Goal: Navigation & Orientation: Find specific page/section

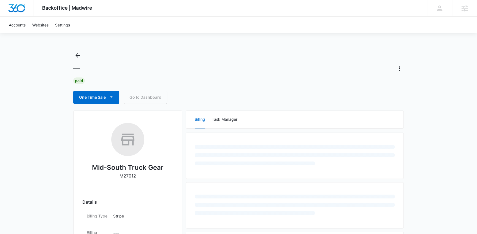
click at [36, 105] on div "Backoffice | Madwire Apps Settings NG Nicholas Geymann nicholas.geymann@madwire…" at bounding box center [238, 232] width 477 height 465
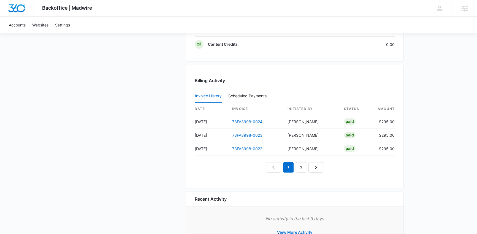
scroll to position [550, 0]
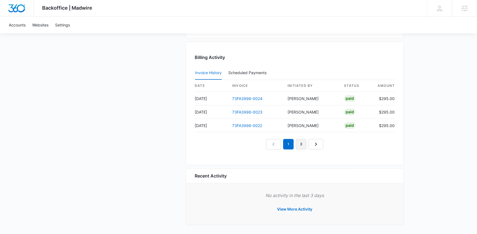
click at [302, 146] on link "2" at bounding box center [301, 144] width 10 height 10
click at [310, 143] on link "3" at bounding box center [307, 144] width 10 height 10
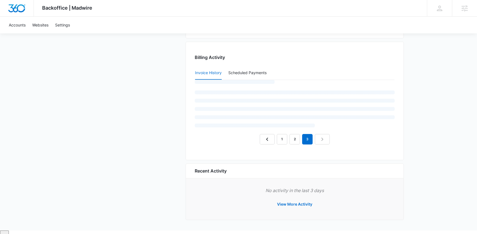
scroll to position [546, 0]
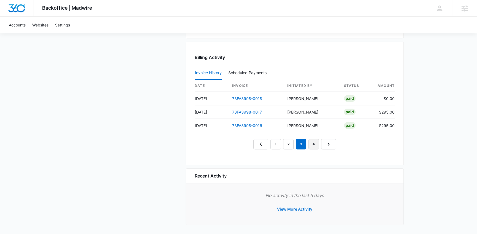
click at [315, 143] on link "4" at bounding box center [313, 144] width 10 height 10
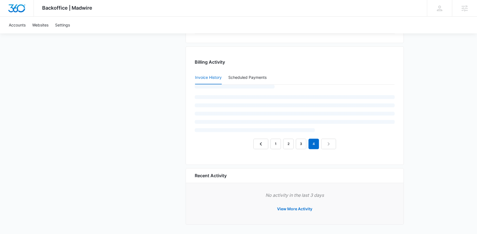
scroll to position [550, 0]
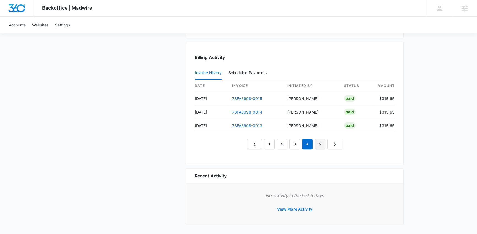
click at [319, 144] on link "5" at bounding box center [320, 144] width 10 height 10
click at [324, 144] on link "6" at bounding box center [326, 144] width 10 height 10
click at [331, 144] on link "7" at bounding box center [332, 144] width 10 height 10
click at [340, 143] on link "8" at bounding box center [339, 144] width 10 height 10
click at [255, 96] on link "73FA3998-0003" at bounding box center [247, 98] width 31 height 5
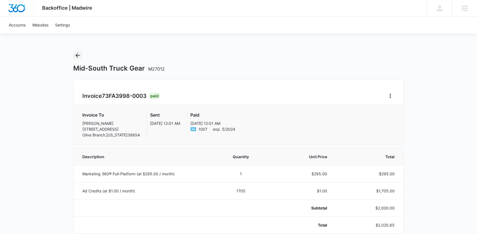
click at [79, 54] on icon "Back" at bounding box center [77, 55] width 7 height 7
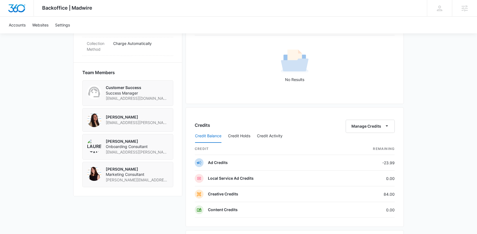
scroll to position [514, 0]
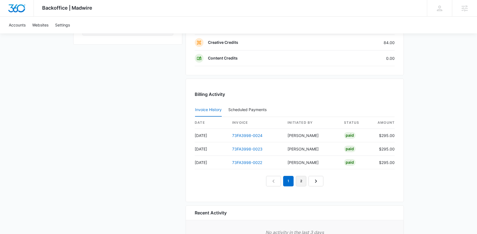
click at [300, 183] on link "2" at bounding box center [301, 181] width 10 height 10
click at [306, 180] on link "3" at bounding box center [307, 181] width 10 height 10
click at [312, 180] on link "4" at bounding box center [313, 181] width 10 height 10
click at [317, 181] on link "5" at bounding box center [320, 181] width 10 height 10
click at [324, 181] on link "6" at bounding box center [326, 181] width 10 height 10
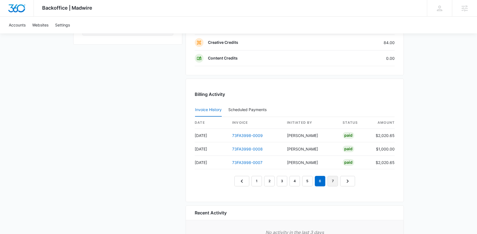
click at [330, 180] on link "7" at bounding box center [332, 181] width 10 height 10
click at [312, 182] on link "6" at bounding box center [314, 181] width 10 height 10
click at [331, 179] on link "7" at bounding box center [326, 181] width 10 height 10
click at [337, 179] on link "8" at bounding box center [339, 181] width 10 height 10
click at [302, 180] on link "5" at bounding box center [301, 181] width 10 height 10
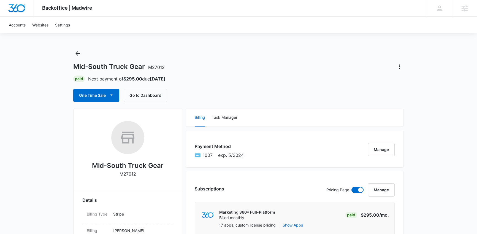
scroll to position [0, 0]
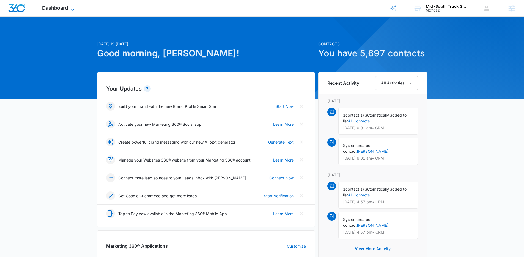
click at [54, 7] on span "Dashboard" at bounding box center [55, 8] width 26 height 6
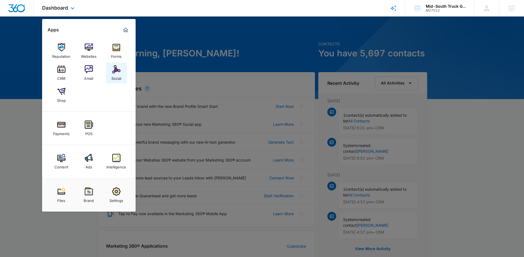
click at [114, 69] on img at bounding box center [116, 69] width 8 height 8
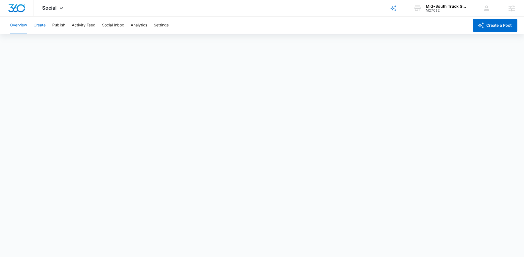
click at [41, 23] on button "Create" at bounding box center [40, 26] width 12 height 18
click at [54, 27] on button "Publish" at bounding box center [58, 26] width 13 height 18
